Goal: Transaction & Acquisition: Purchase product/service

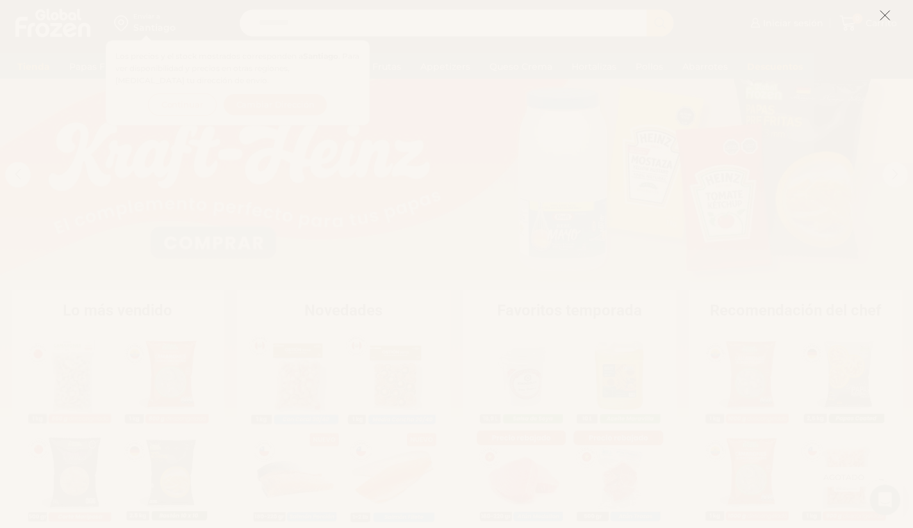
click at [890, 19] on icon at bounding box center [885, 16] width 12 height 12
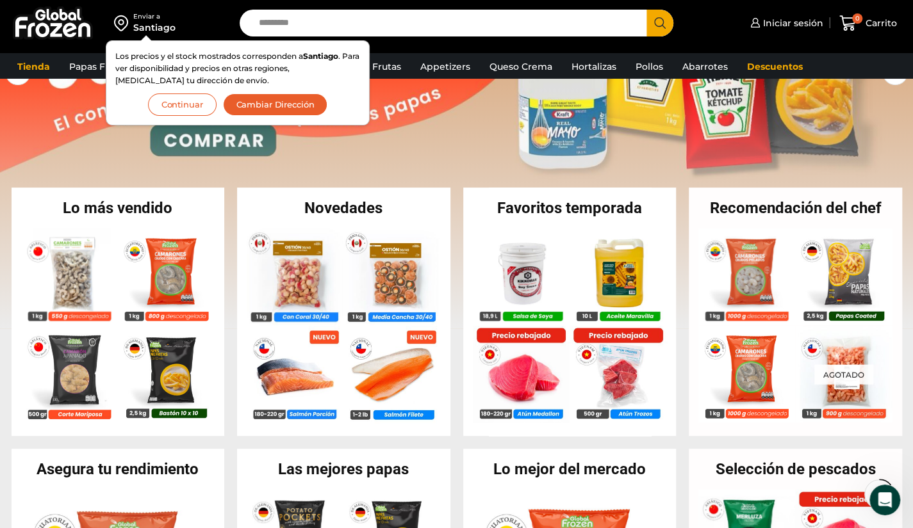
scroll to position [192, 0]
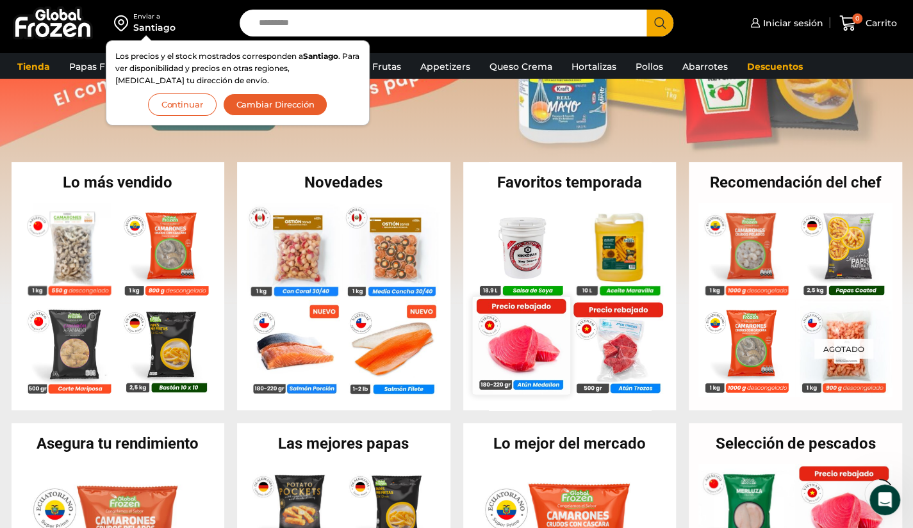
click at [524, 354] on img at bounding box center [520, 345] width 97 height 97
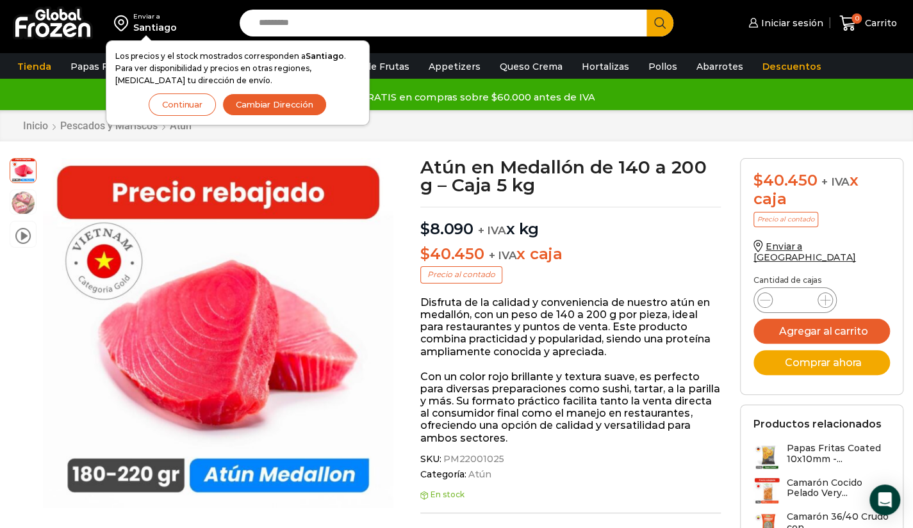
drag, startPoint x: 0, startPoint y: 0, endPoint x: 523, endPoint y: 353, distance: 630.6
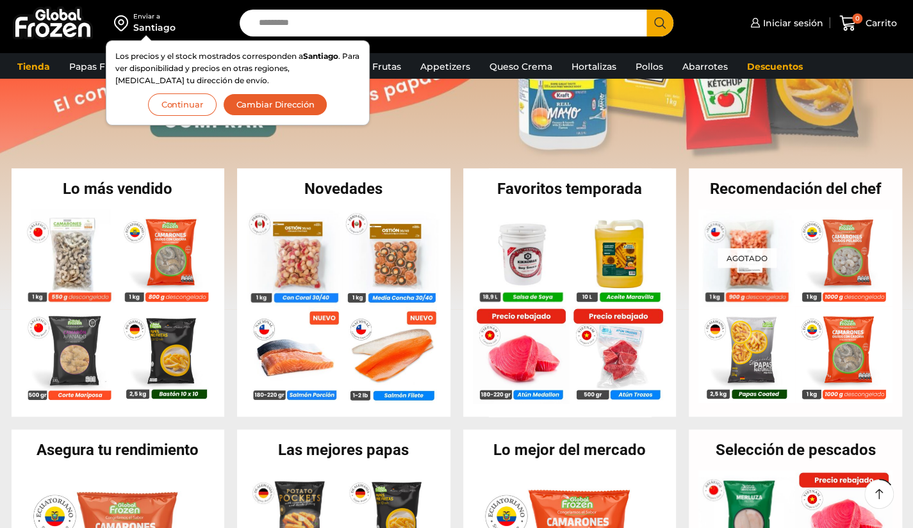
scroll to position [192, 0]
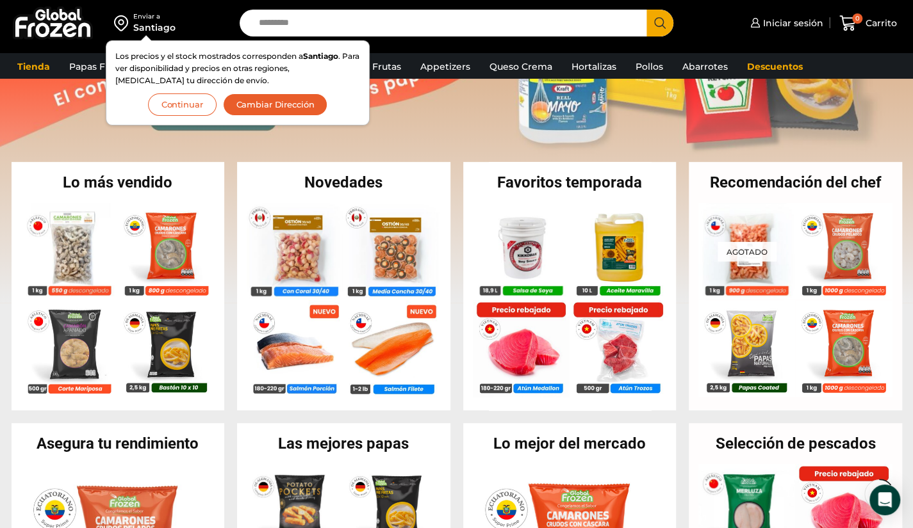
click at [189, 97] on button "Continuar" at bounding box center [182, 105] width 69 height 22
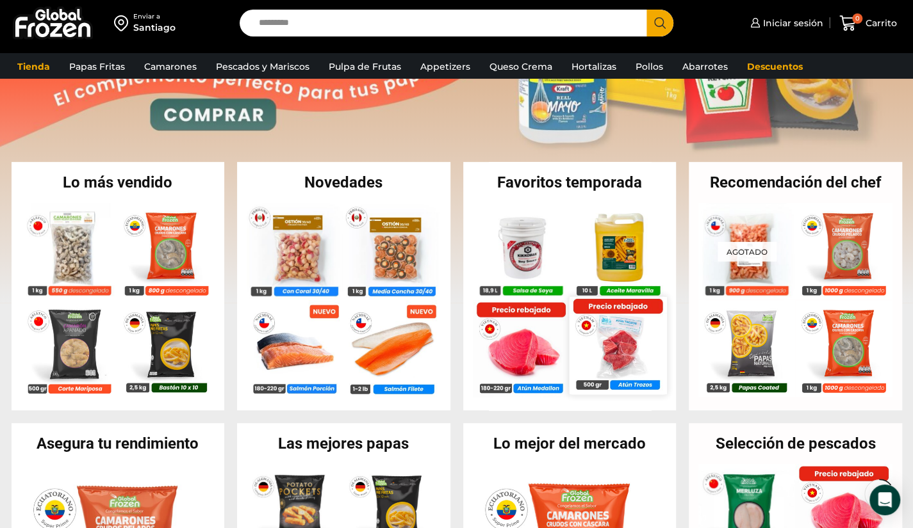
click at [633, 345] on img at bounding box center [617, 345] width 97 height 97
